Goal: Task Accomplishment & Management: Manage account settings

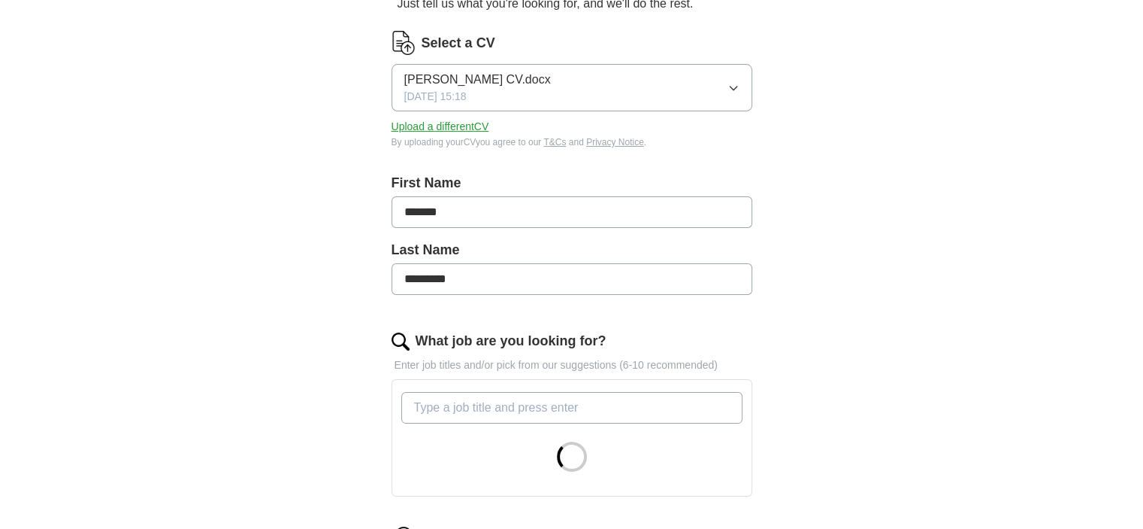
scroll to position [451, 0]
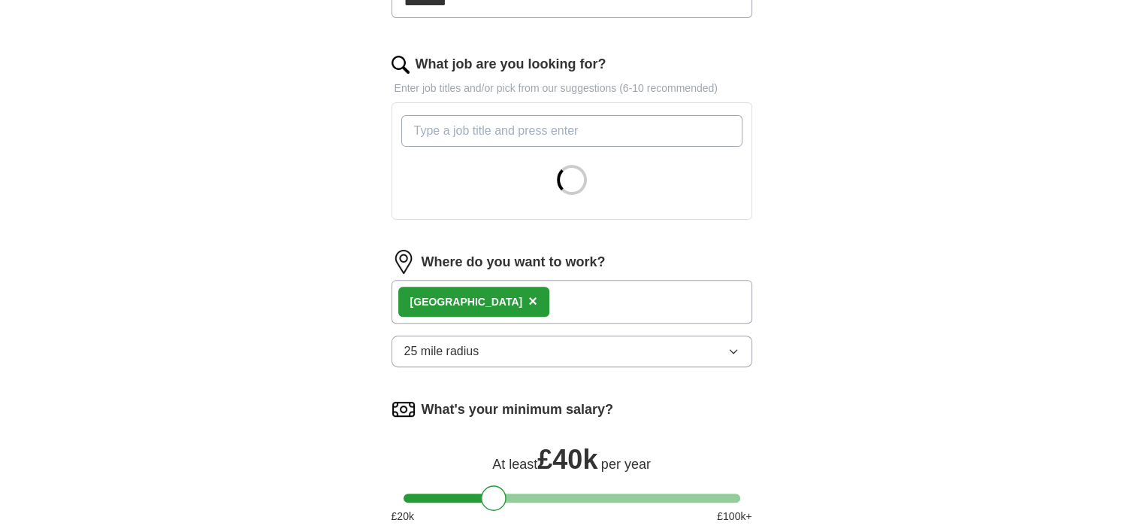
click at [505, 295] on div "Bedford ×" at bounding box center [572, 302] width 361 height 44
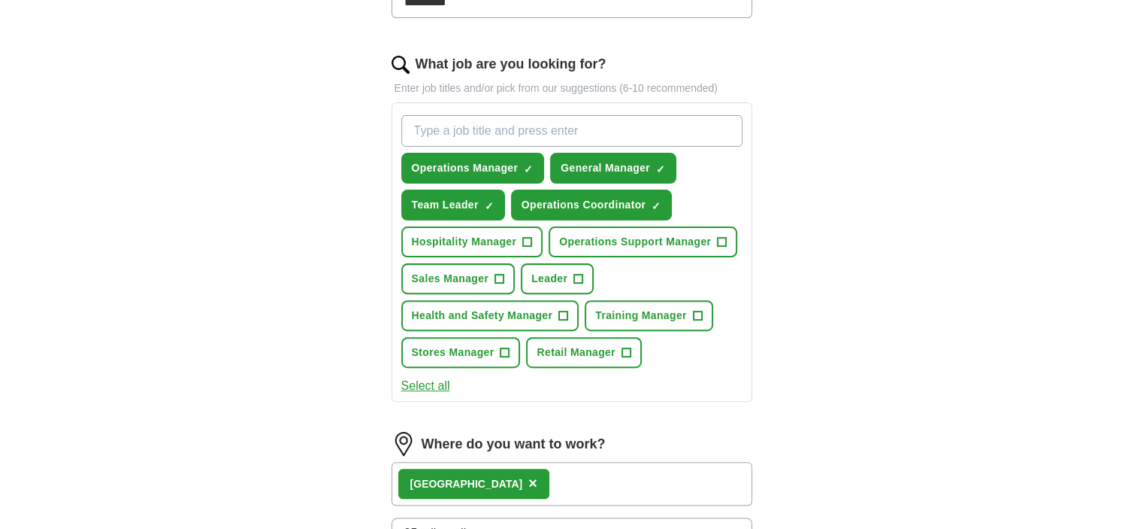
scroll to position [677, 0]
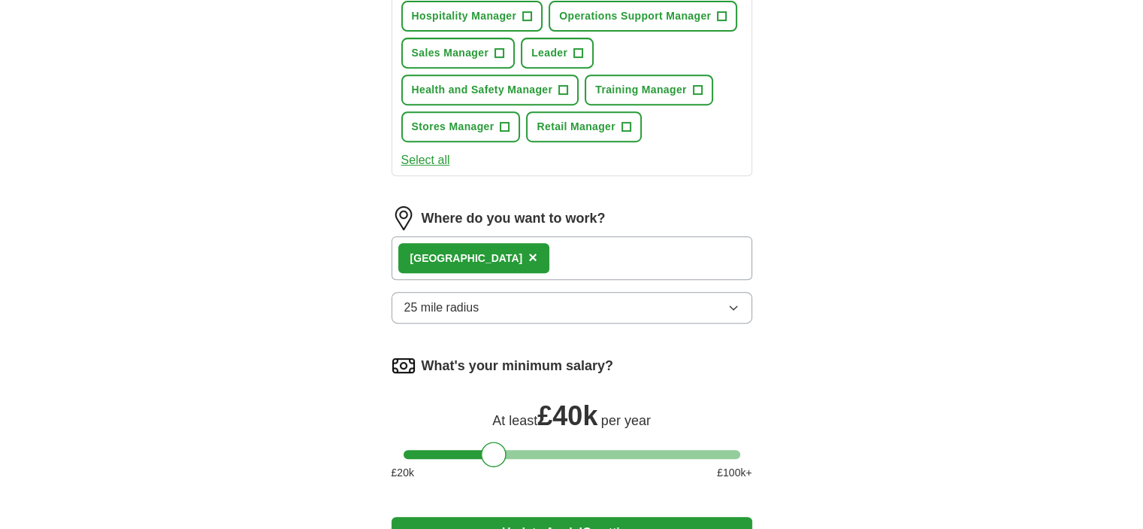
click at [519, 252] on div "Bedford ×" at bounding box center [572, 258] width 361 height 44
click at [509, 243] on div "Bedford ×" at bounding box center [572, 258] width 361 height 44
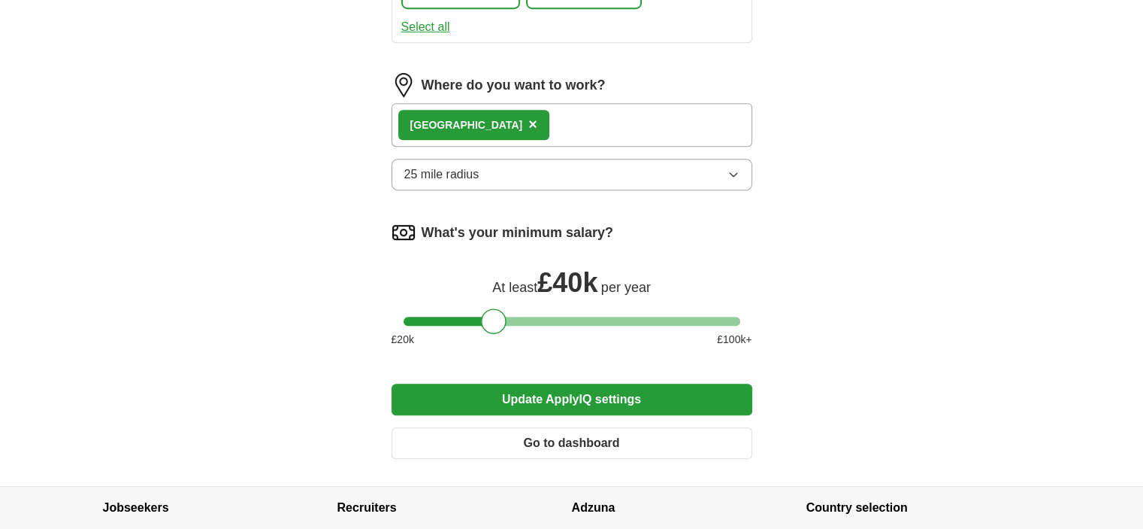
scroll to position [827, 0]
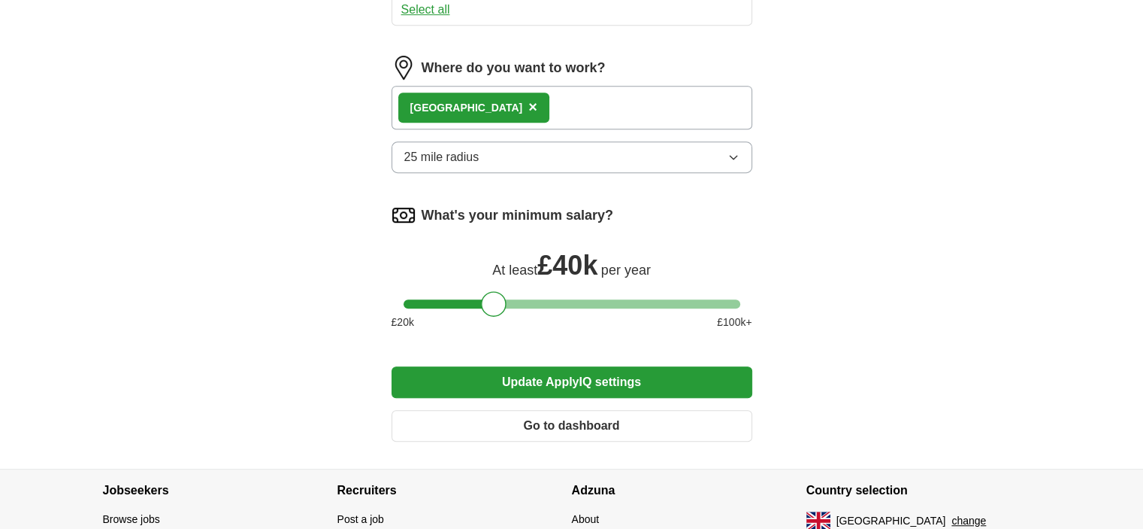
click at [563, 155] on button "25 mile radius" at bounding box center [572, 157] width 361 height 32
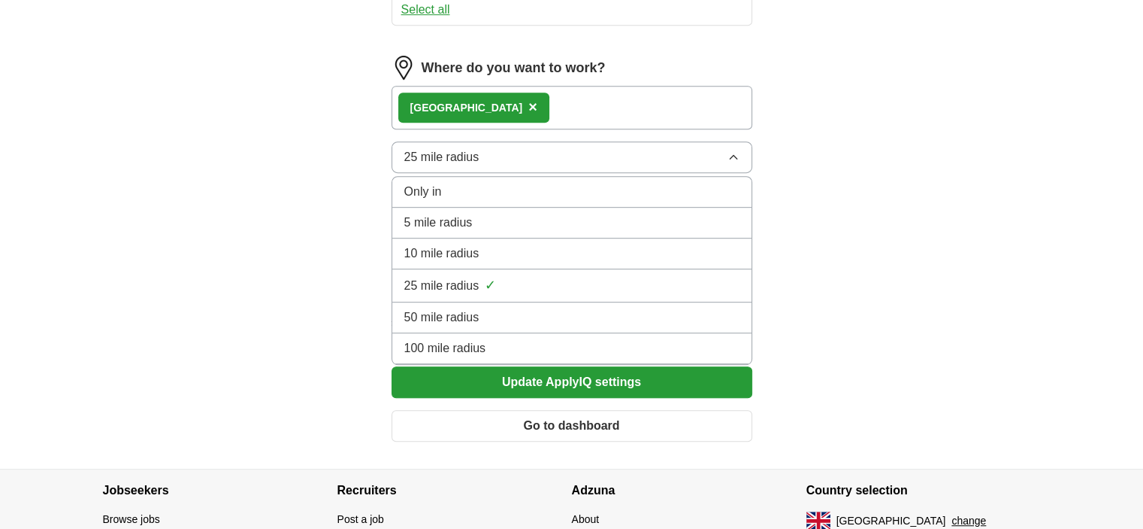
drag, startPoint x: 330, startPoint y: 279, endPoint x: 390, endPoint y: 195, distance: 102.9
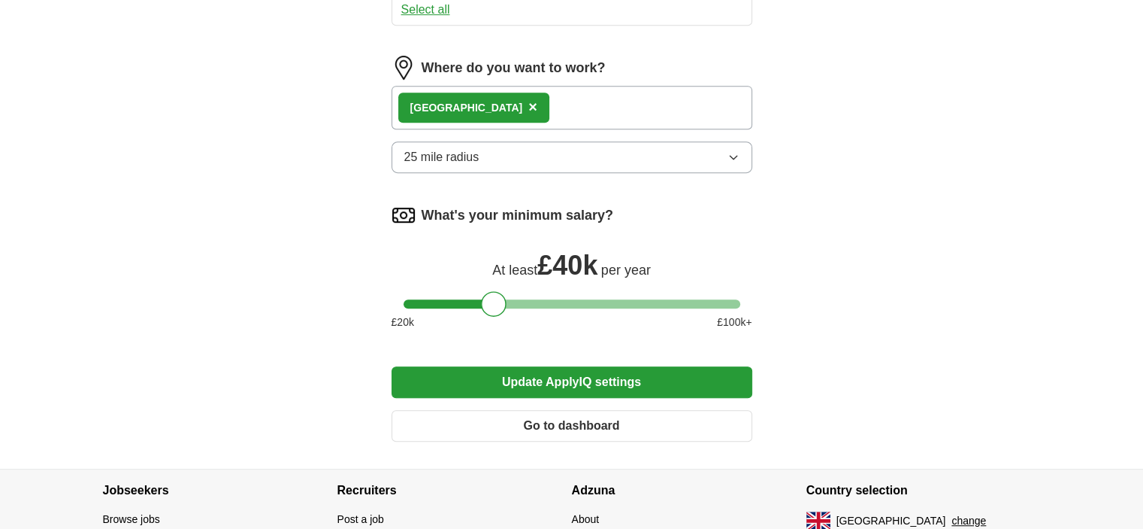
click at [513, 105] on div "Bedford ×" at bounding box center [572, 108] width 361 height 44
click at [438, 100] on div "[GEOGRAPHIC_DATA]" at bounding box center [466, 108] width 113 height 16
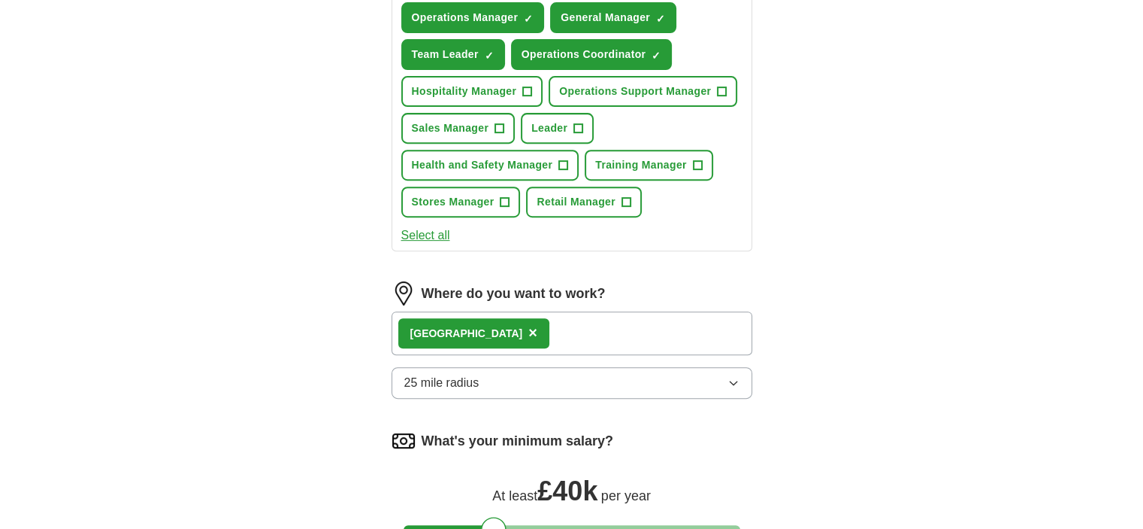
scroll to position [601, 0]
click at [526, 89] on span "+" at bounding box center [527, 92] width 9 height 12
click at [718, 86] on span "+" at bounding box center [722, 92] width 9 height 12
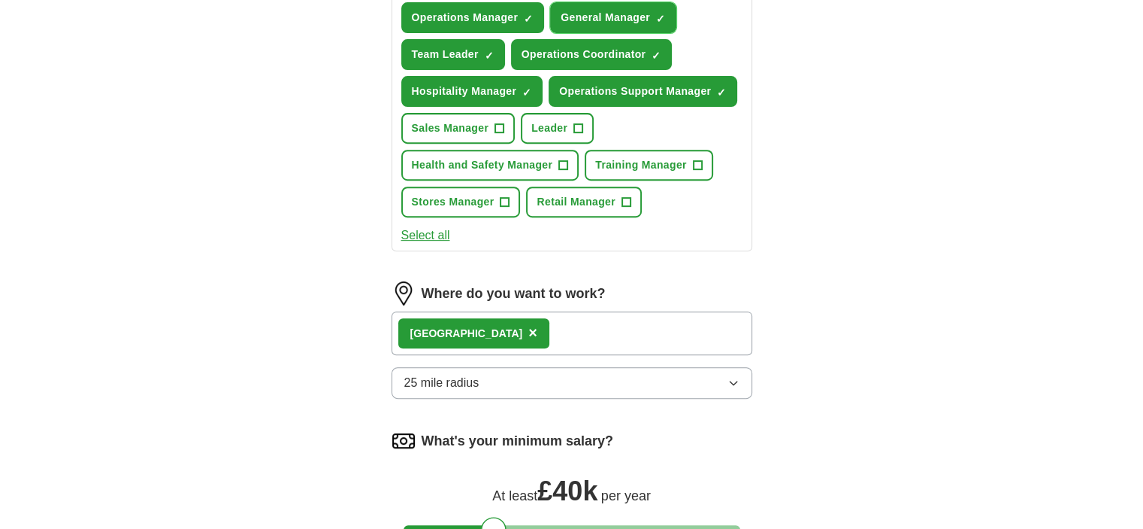
click at [0, 0] on span "×" at bounding box center [0, 0] width 0 height 0
click at [704, 158] on button "Training Manager +" at bounding box center [649, 165] width 129 height 31
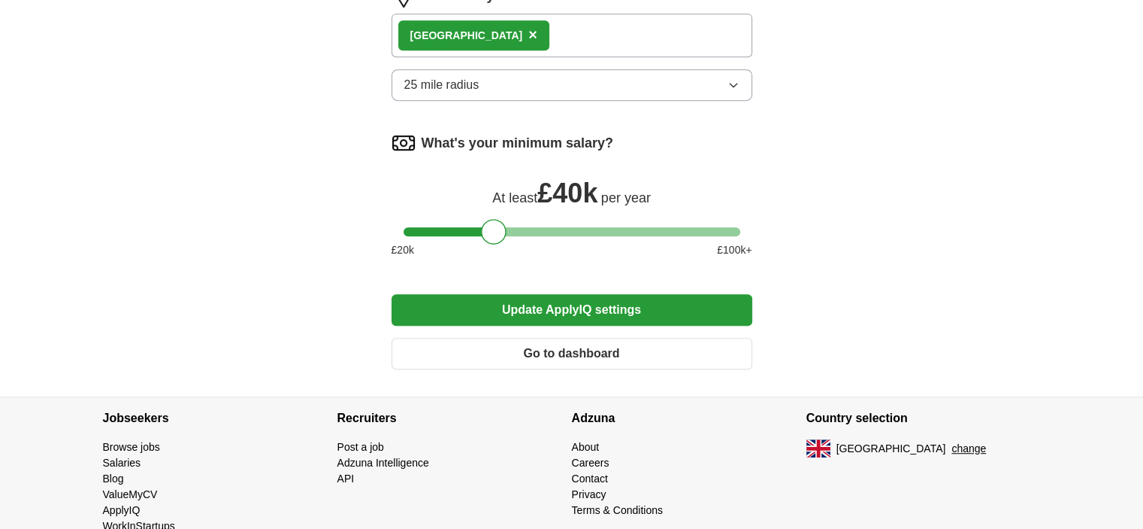
scroll to position [928, 0]
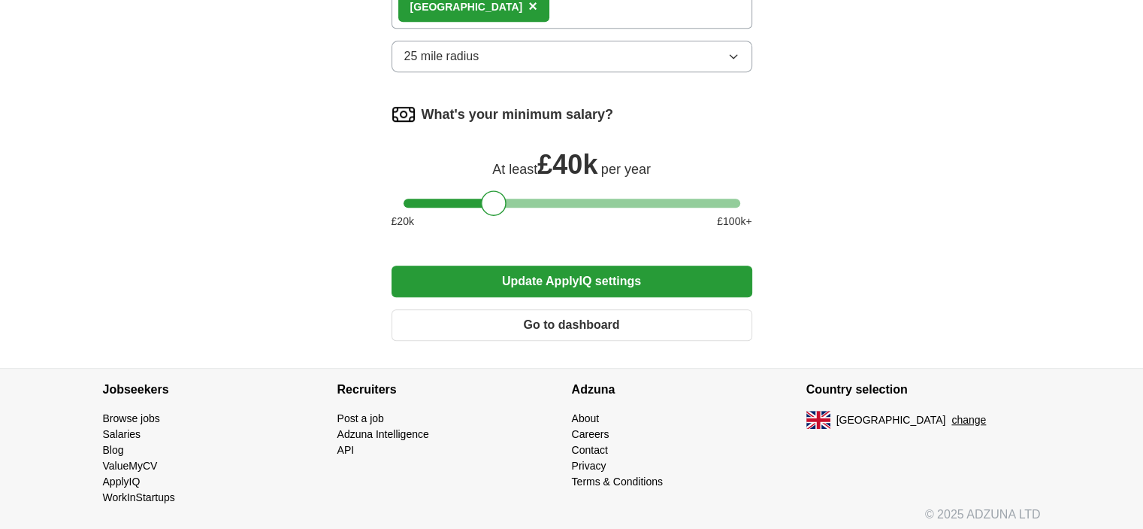
click at [469, 283] on button "Update ApplyIQ settings" at bounding box center [572, 281] width 361 height 32
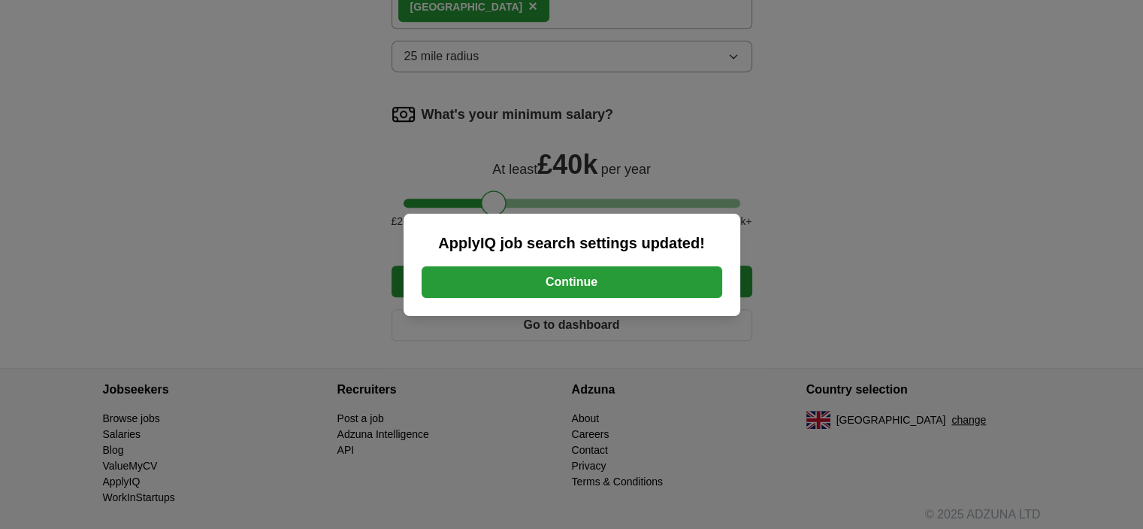
click at [475, 282] on button "Continue" at bounding box center [572, 282] width 301 height 32
